Goal: Information Seeking & Learning: Learn about a topic

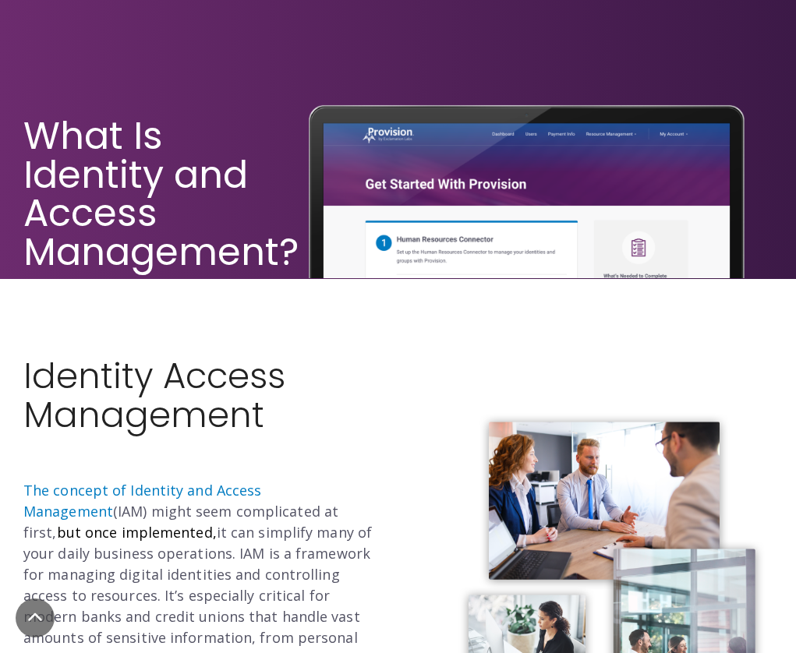
scroll to position [444, 0]
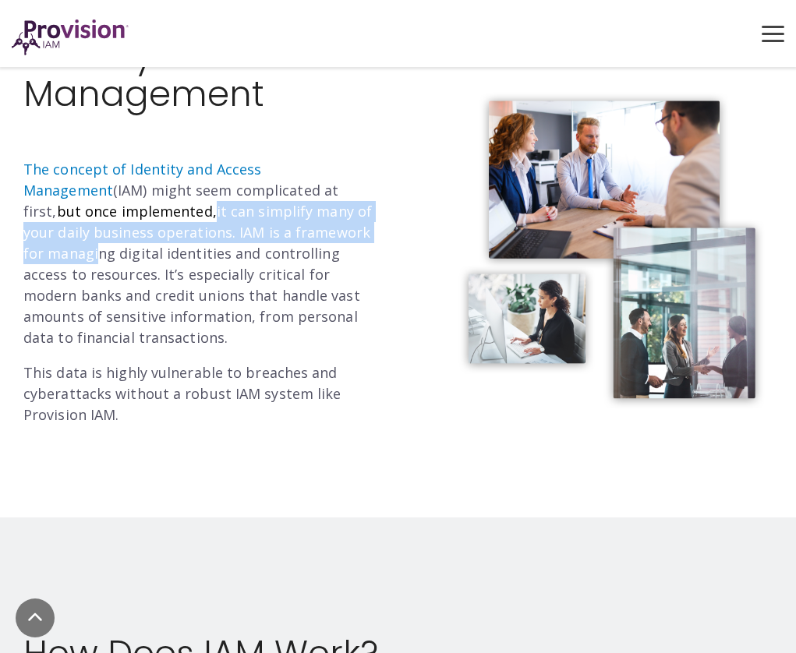
drag, startPoint x: 207, startPoint y: 224, endPoint x: 360, endPoint y: 221, distance: 153.6
click at [360, 221] on p "The concept of Identity and Access Management (IAM) might seem complicated at f…" at bounding box center [204, 253] width 363 height 189
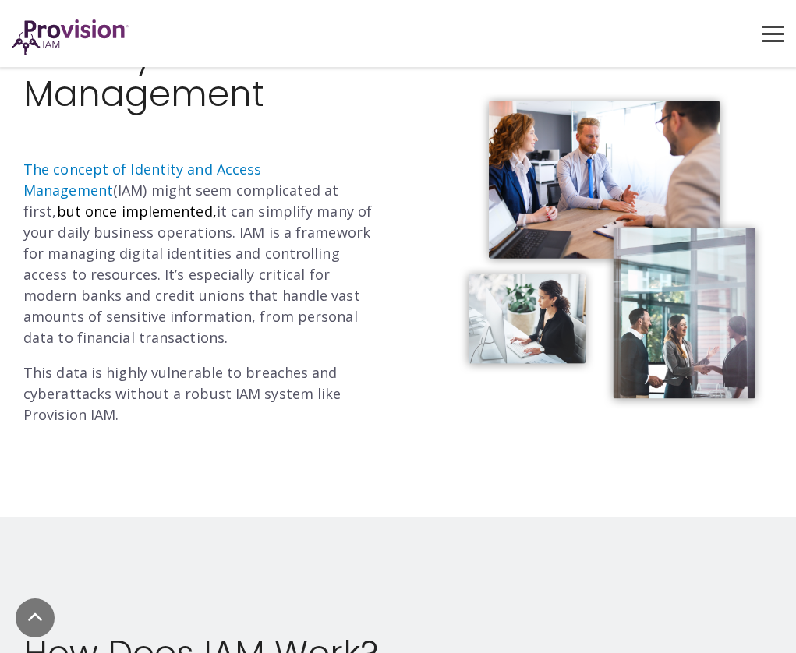
click at [360, 220] on p "The concept of Identity and Access Management (IAM) might seem complicated at f…" at bounding box center [204, 253] width 363 height 189
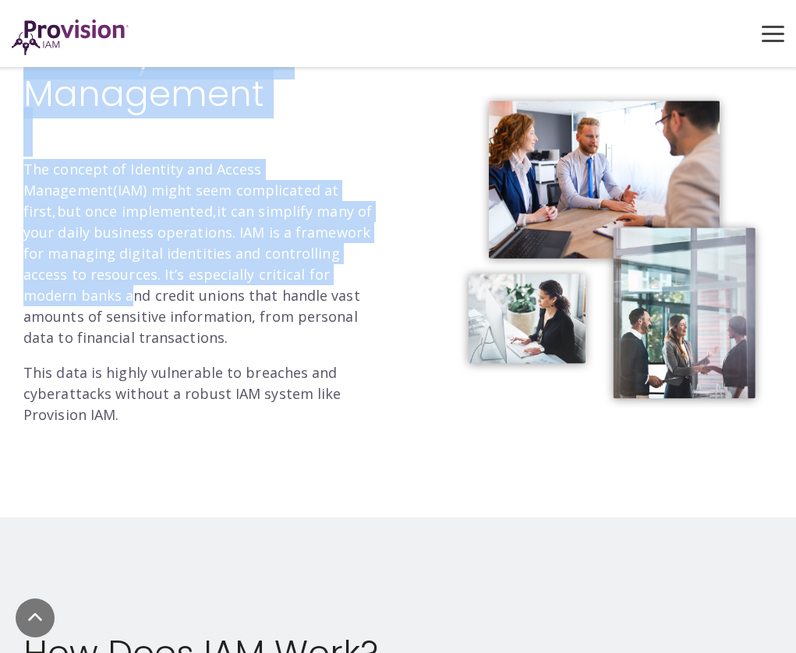
drag, startPoint x: 12, startPoint y: 253, endPoint x: 303, endPoint y: 271, distance: 291.3
click at [281, 272] on div "Identity Access Management The concept of Identity and Access Management (IAM) …" at bounding box center [205, 238] width 387 height 404
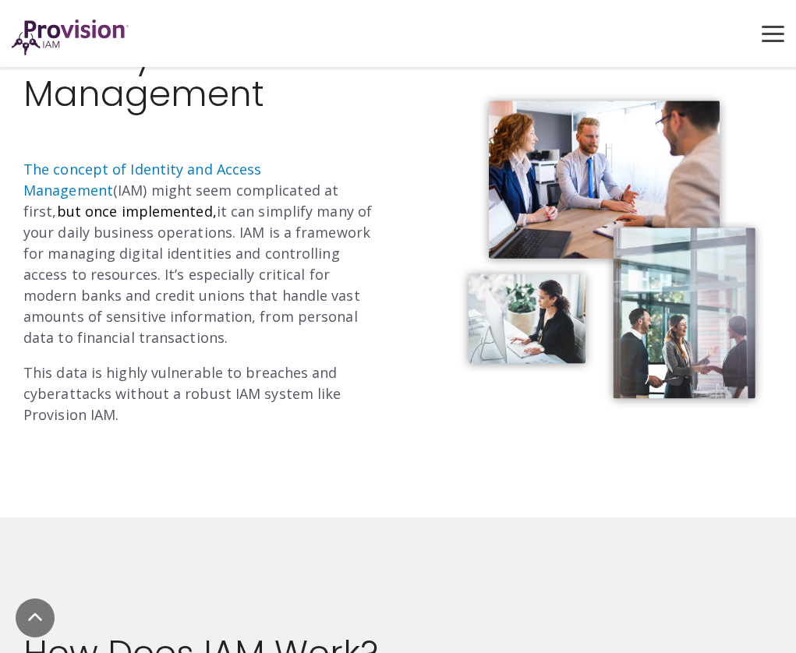
click at [319, 285] on p "The concept of Identity and Access Management (IAM) might seem complicated at f…" at bounding box center [204, 253] width 363 height 189
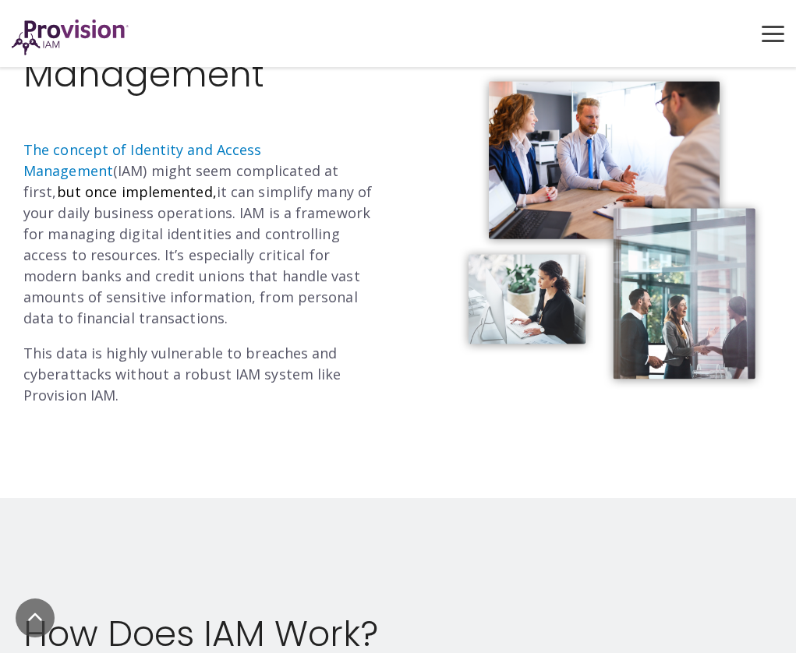
scroll to position [860, 0]
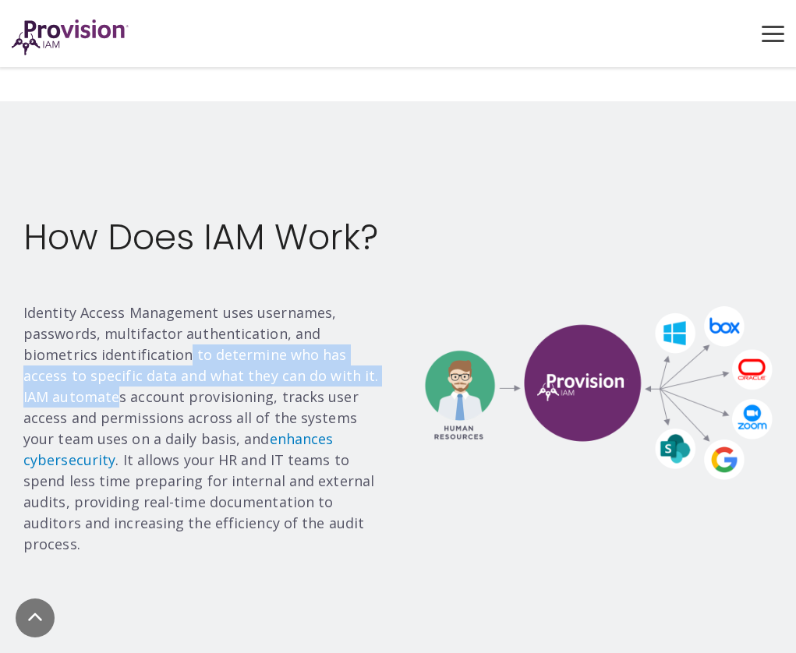
drag, startPoint x: 111, startPoint y: 352, endPoint x: 347, endPoint y: 363, distance: 236.5
click at [347, 363] on p "Identity Access Management uses usernames, passwords, multifactor authenticatio…" at bounding box center [204, 429] width 363 height 253
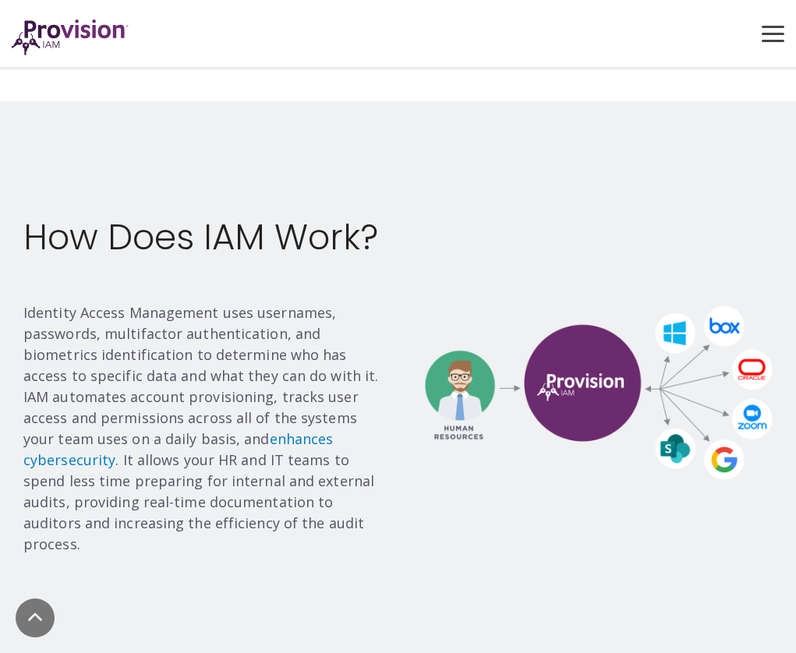
click at [305, 310] on p "Identity Access Management uses usernames, passwords, multifactor authenticatio…" at bounding box center [204, 429] width 363 height 253
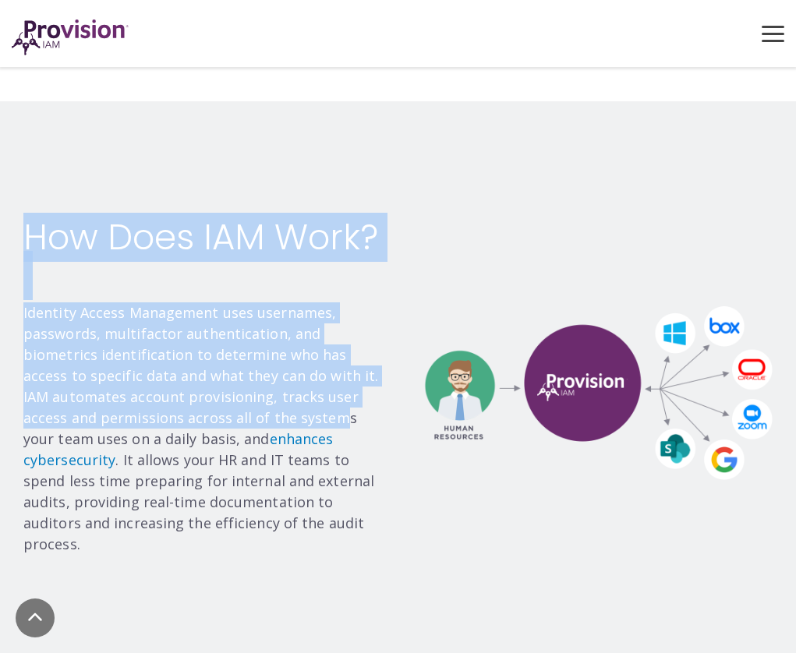
drag, startPoint x: 21, startPoint y: 395, endPoint x: 257, endPoint y: 413, distance: 236.9
click at [257, 413] on div "How Does IAM Work? Identity Access Management uses usernames, passwords, multif…" at bounding box center [205, 393] width 387 height 351
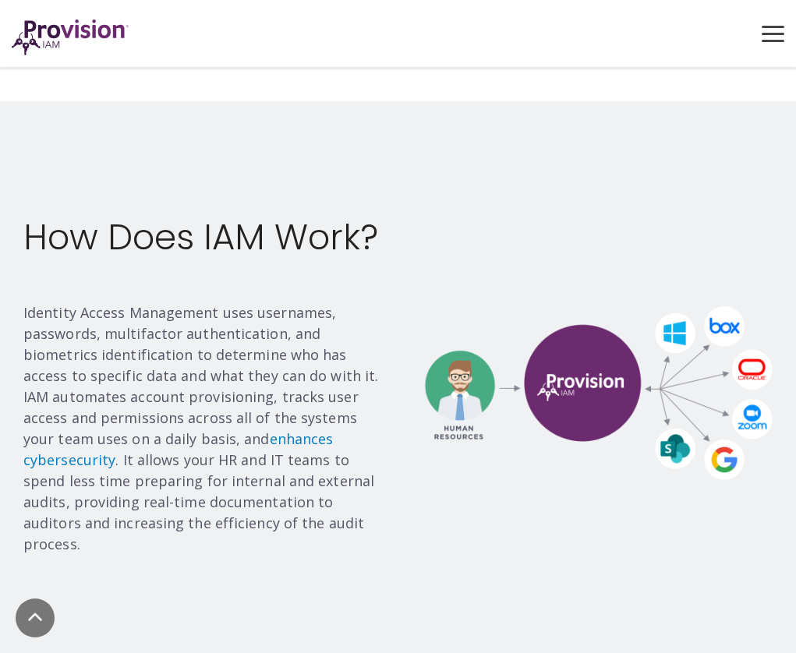
click at [299, 388] on p "Identity Access Management uses usernames, passwords, multifactor authenticatio…" at bounding box center [204, 429] width 363 height 253
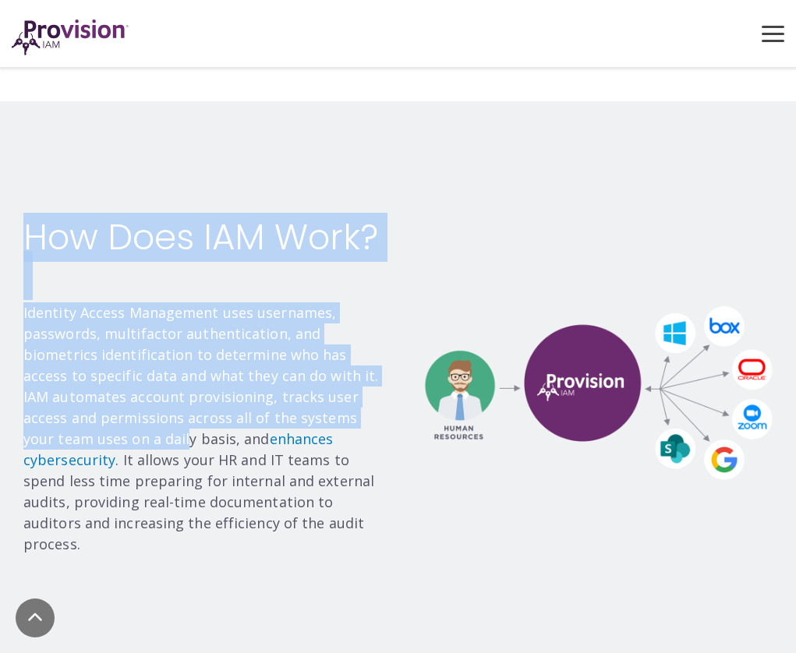
drag, startPoint x: 21, startPoint y: 434, endPoint x: 81, endPoint y: 430, distance: 60.1
click at [82, 435] on div "How Does IAM Work? Identity Access Management uses usernames, passwords, multif…" at bounding box center [205, 393] width 387 height 351
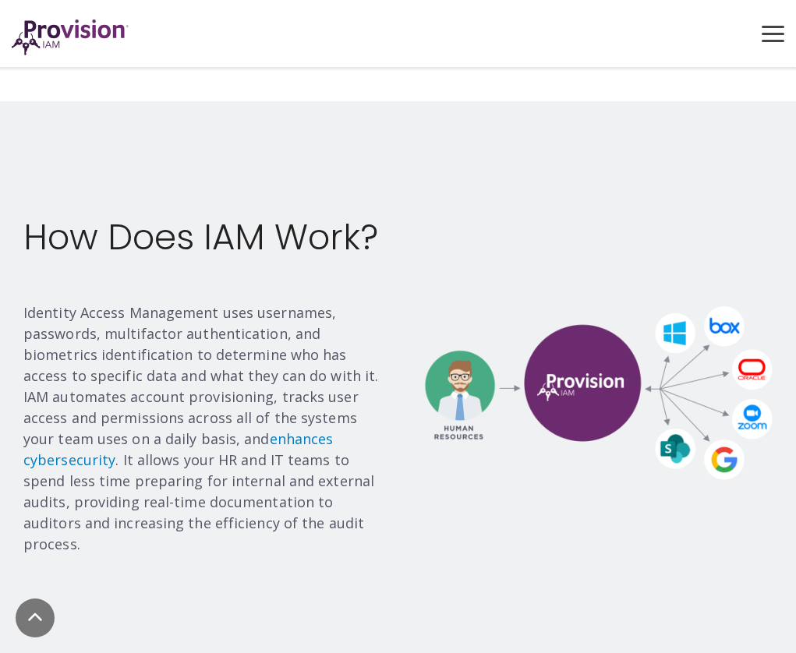
click at [85, 427] on p "Identity Access Management uses usernames, passwords, multifactor authenticatio…" at bounding box center [204, 429] width 363 height 253
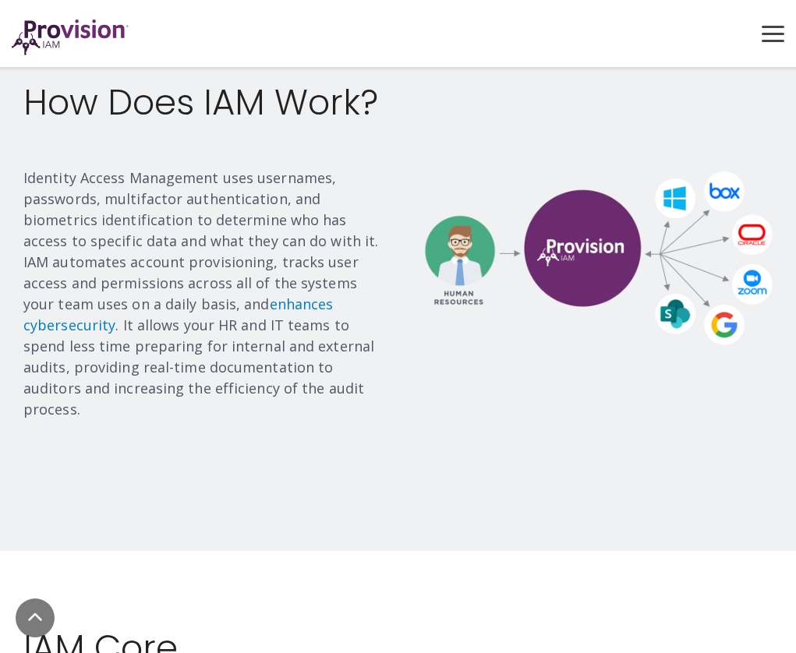
scroll to position [1095, 0]
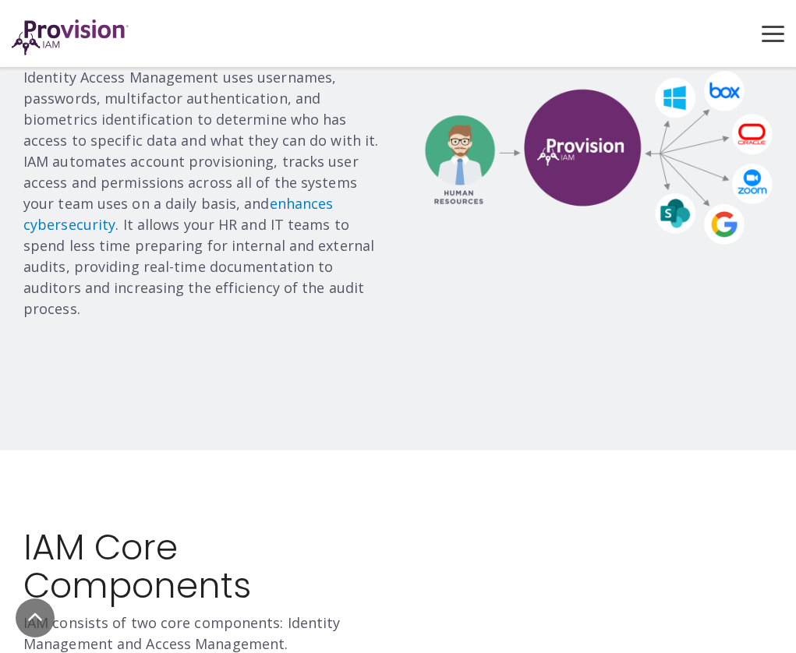
drag, startPoint x: 83, startPoint y: 287, endPoint x: 226, endPoint y: 297, distance: 143.0
click at [226, 297] on div "How Does IAM Work? Identity Access Management uses usernames, passwords, multif…" at bounding box center [204, 158] width 363 height 351
click at [264, 287] on p "Identity Access Management uses usernames, passwords, multifactor authenticatio…" at bounding box center [204, 193] width 363 height 253
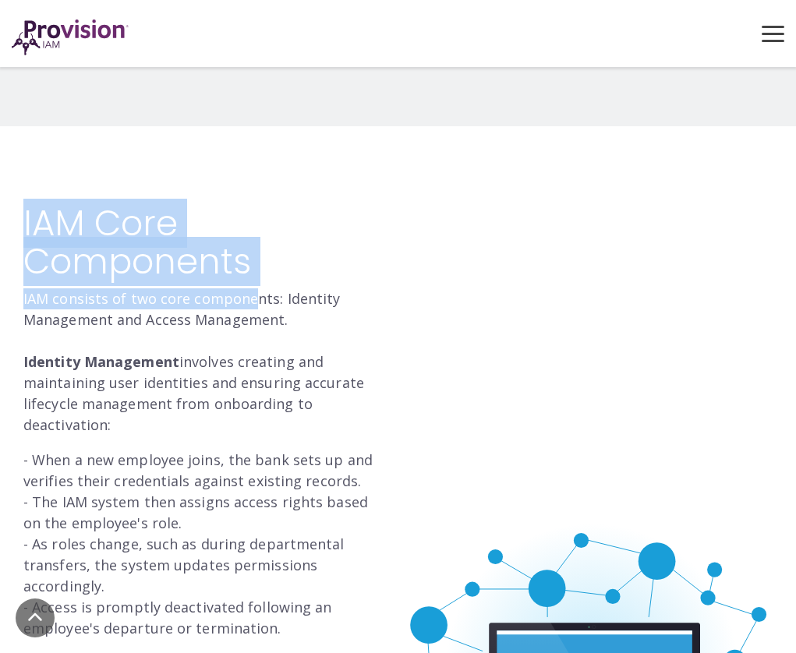
drag, startPoint x: 22, startPoint y: 269, endPoint x: 285, endPoint y: 276, distance: 262.8
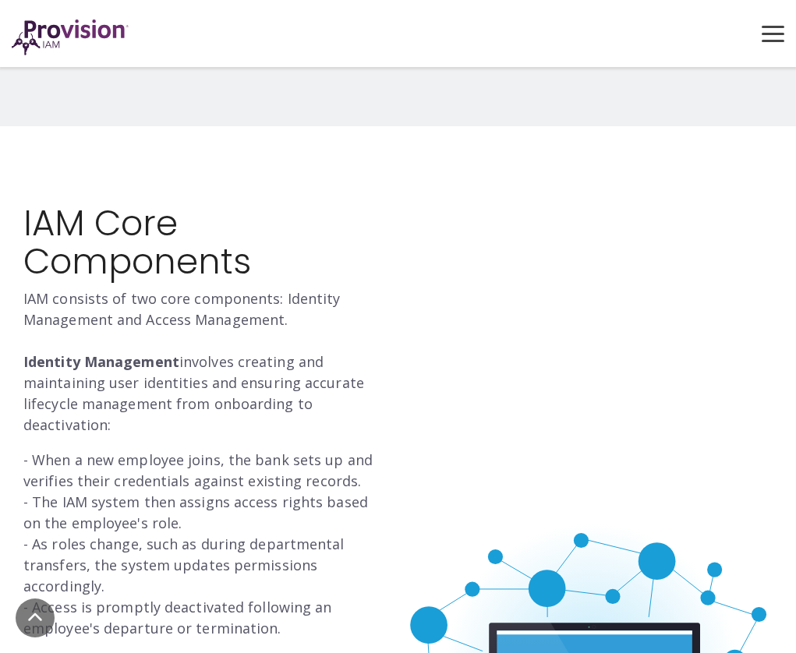
click at [285, 288] on p "IAM consists of two core components: Identity Management and Access Management.…" at bounding box center [204, 361] width 363 height 147
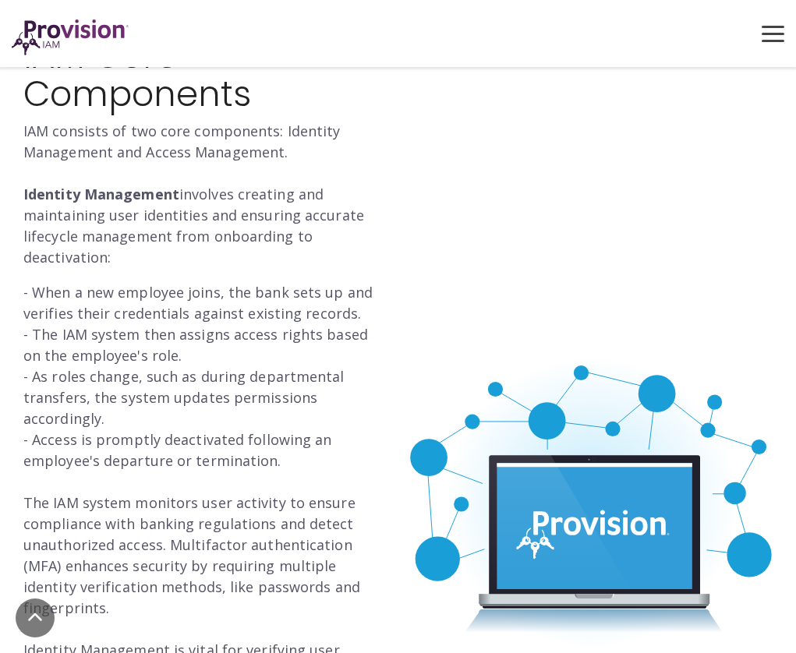
scroll to position [1867, 0]
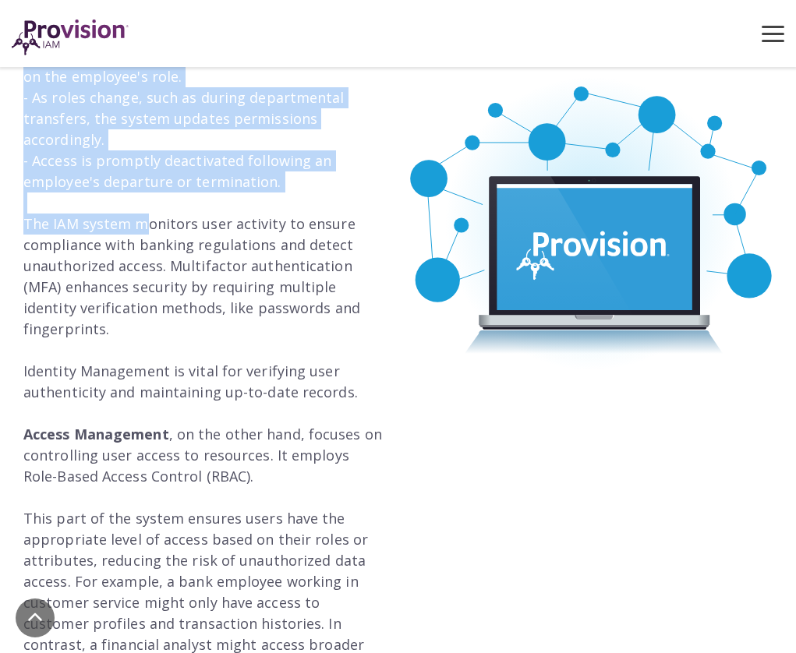
drag, startPoint x: 15, startPoint y: 197, endPoint x: 146, endPoint y: 203, distance: 131.1
click at [143, 204] on div "IAM Core Components IAM consists of two core components: Identity Management an…" at bounding box center [205, 224] width 387 height 933
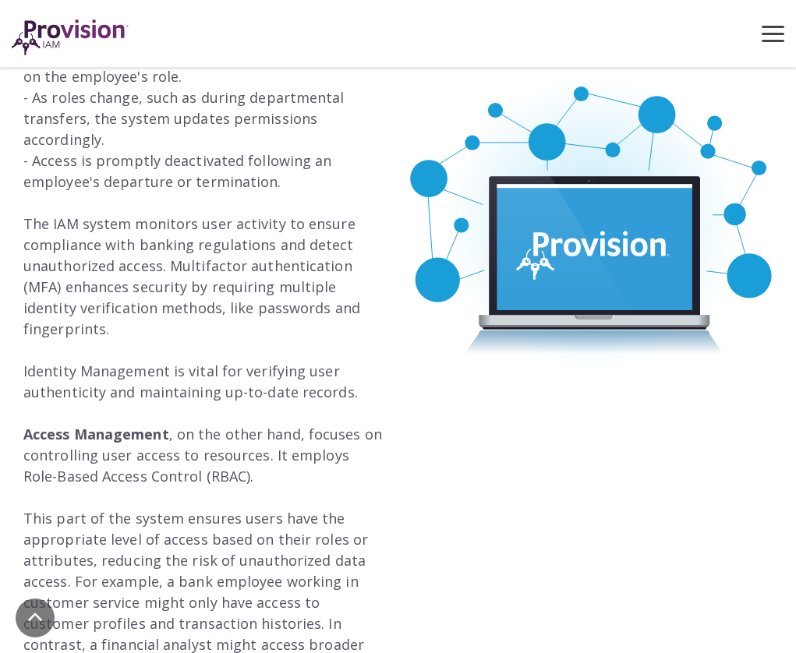
click at [148, 203] on p "- When a new employee joins, the bank sets up and verifies their credentials ag…" at bounding box center [204, 340] width 363 height 674
drag, startPoint x: 166, startPoint y: 242, endPoint x: 263, endPoint y: 229, distance: 97.5
click at [264, 246] on p "- When a new employee joins, the bank sets up and verifies their credentials ag…" at bounding box center [204, 340] width 363 height 674
click at [261, 204] on p "- When a new employee joins, the bank sets up and verifies their credentials ag…" at bounding box center [204, 340] width 363 height 674
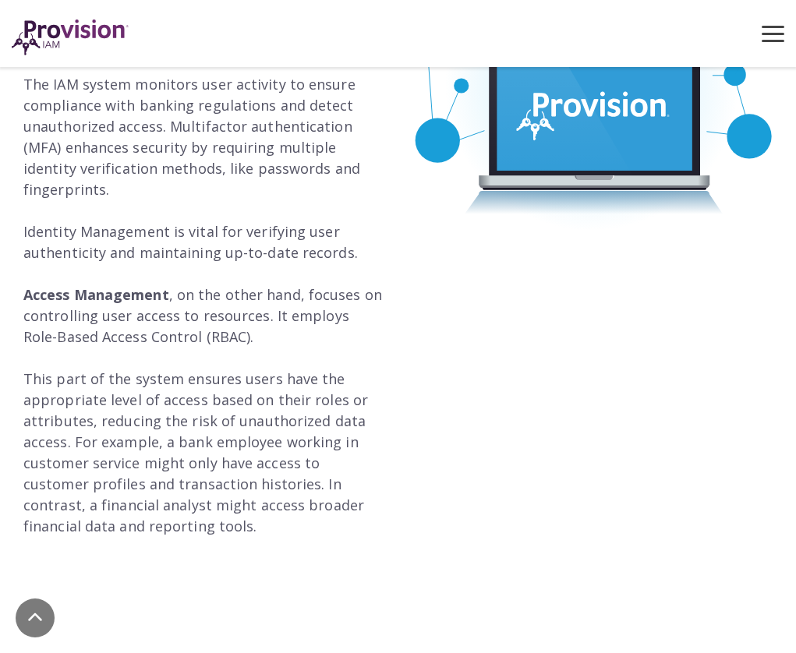
scroll to position [2157, 0]
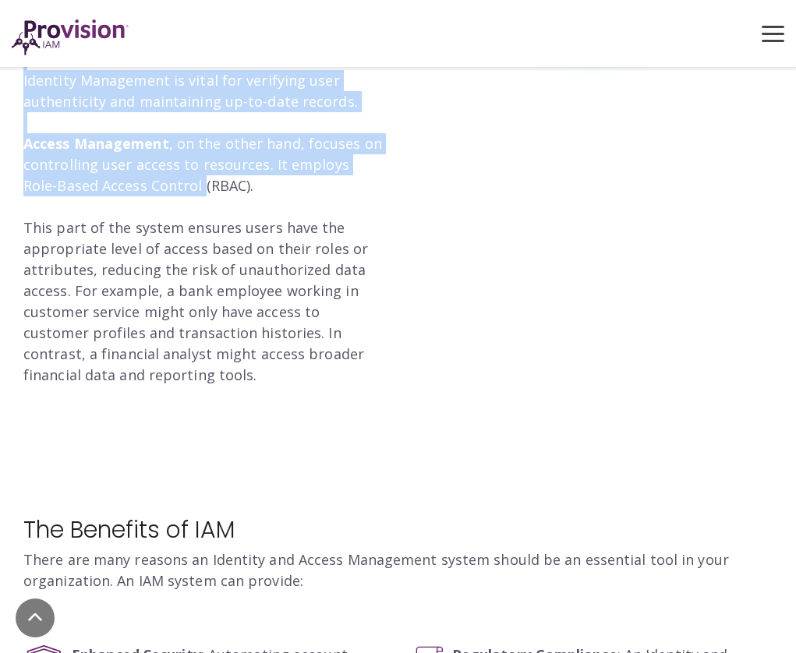
drag, startPoint x: 19, startPoint y: 118, endPoint x: 170, endPoint y: 129, distance: 150.9
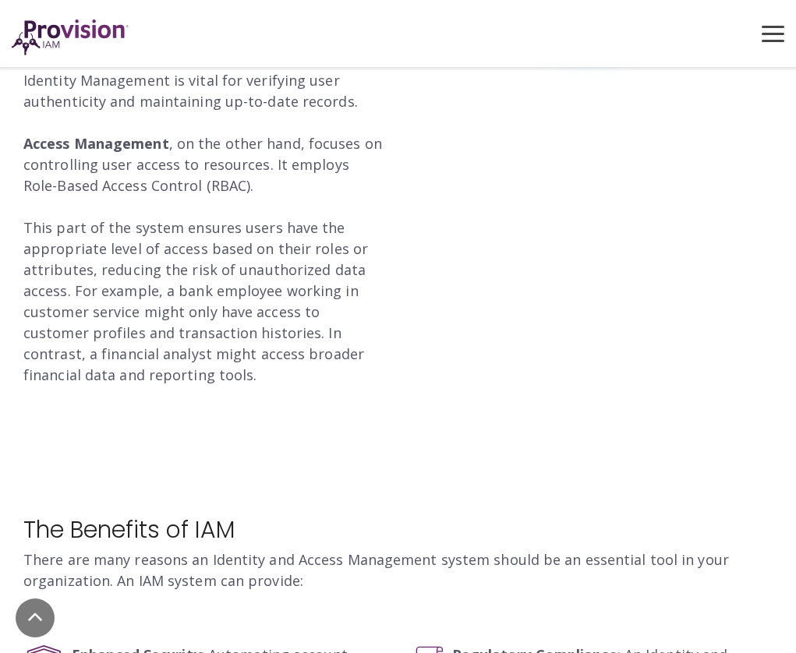
click at [228, 144] on p "- When a new employee joins, the bank sets up and verifies their credentials ag…" at bounding box center [204, 49] width 363 height 674
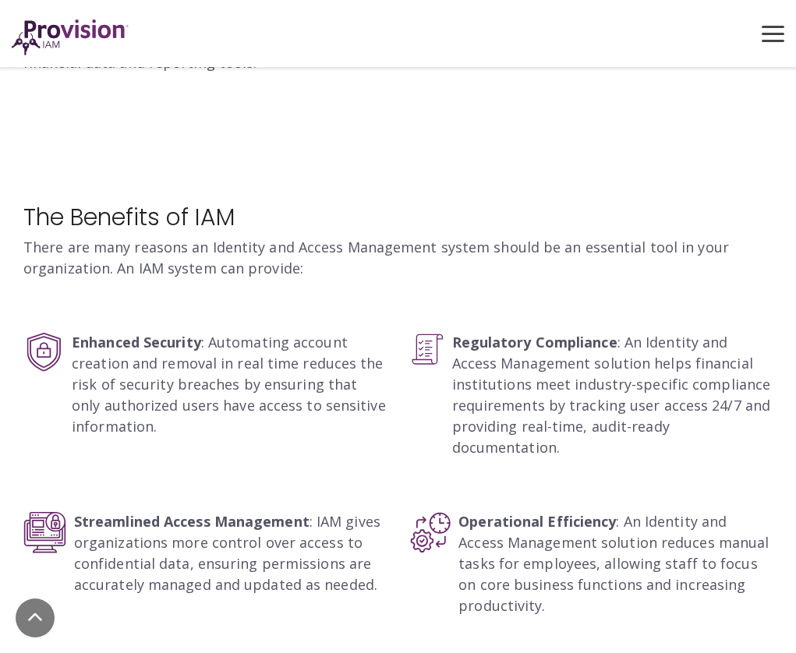
click at [215, 511] on p "Streamlined Access Management : IAM gives organizations more control over acces…" at bounding box center [230, 553] width 313 height 84
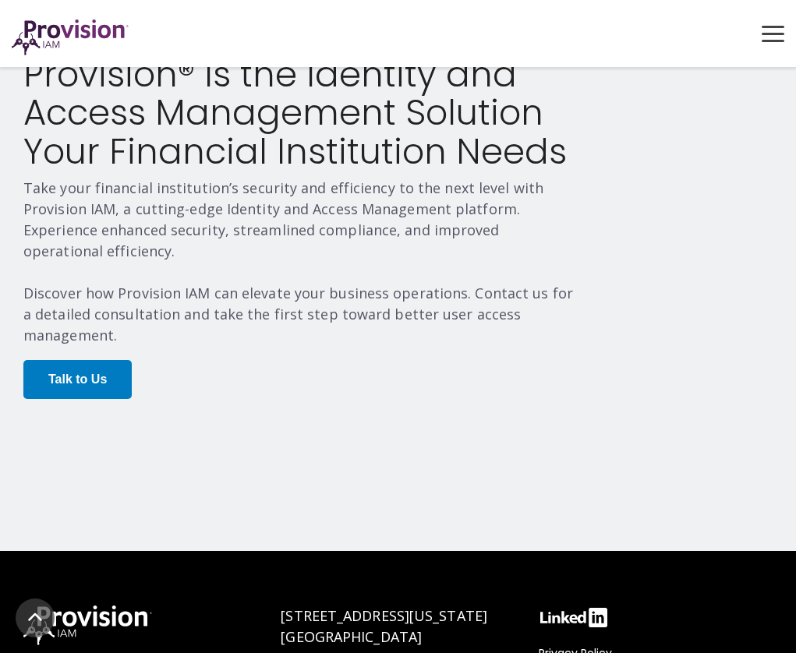
scroll to position [2960, 0]
